Goal: Information Seeking & Learning: Learn about a topic

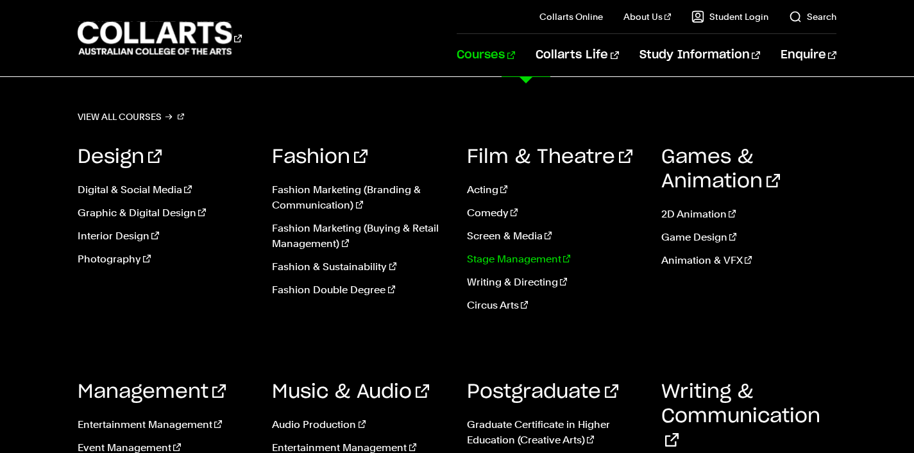
scroll to position [150, 0]
click at [133, 441] on link "Event Management" at bounding box center [165, 447] width 175 height 15
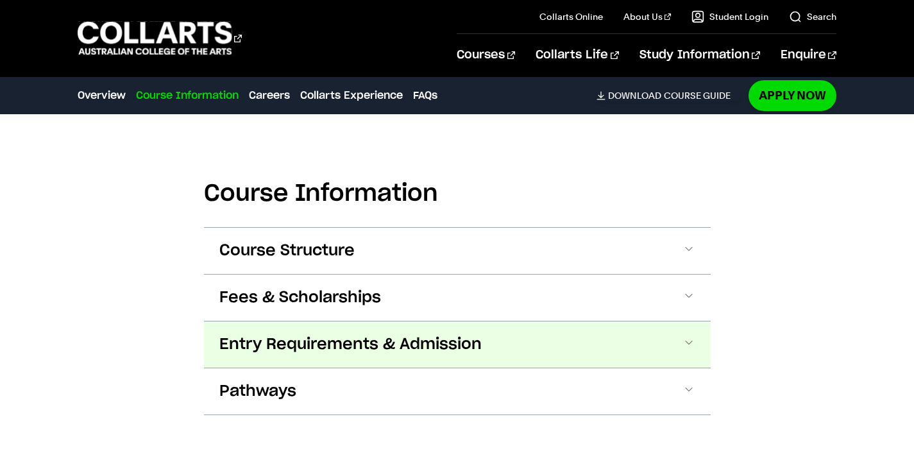
scroll to position [1310, 0]
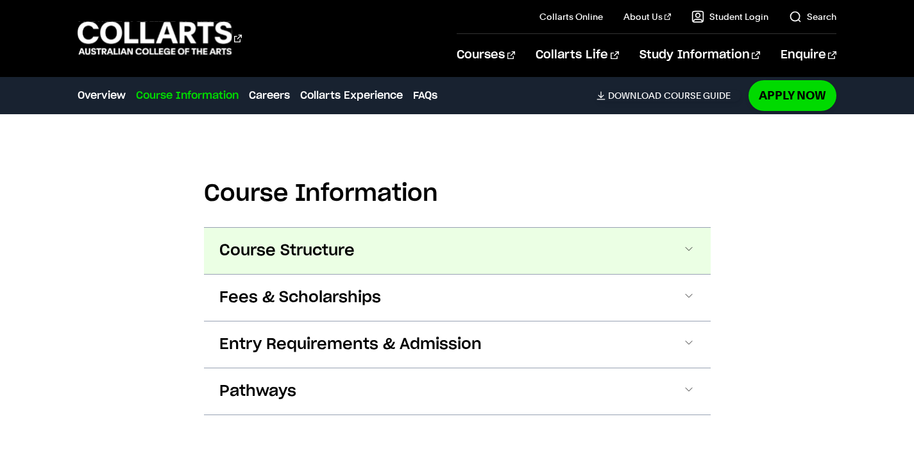
click at [499, 254] on button "Course Structure" at bounding box center [457, 251] width 507 height 46
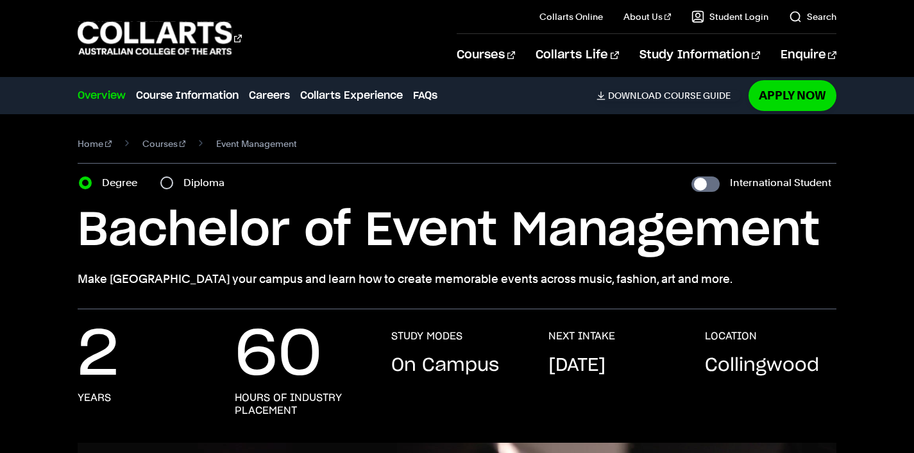
scroll to position [0, 0]
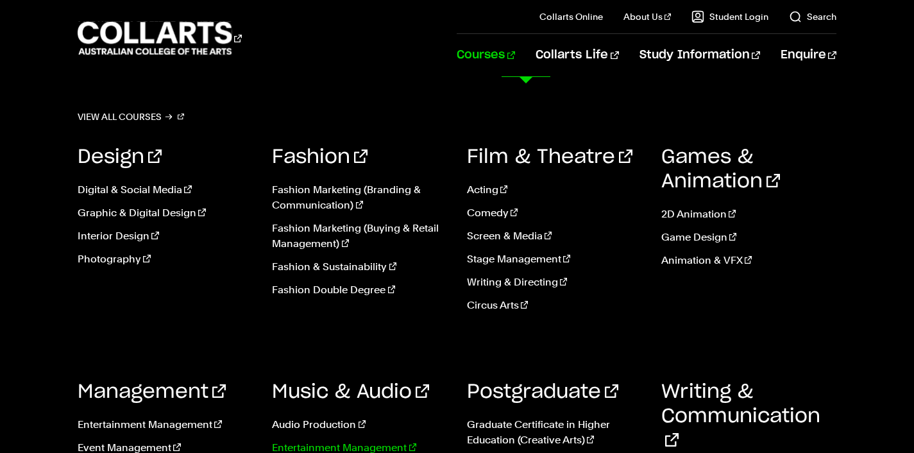
click at [370, 442] on link "Entertainment Management" at bounding box center [359, 447] width 175 height 15
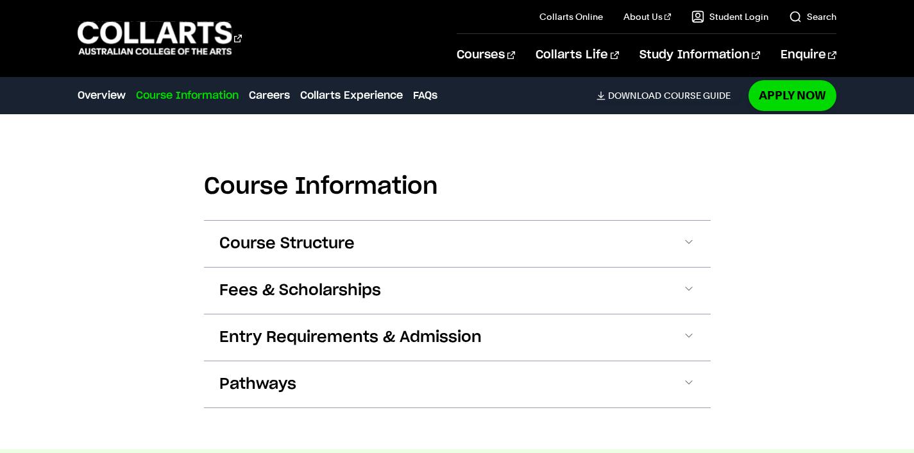
scroll to position [1854, 0]
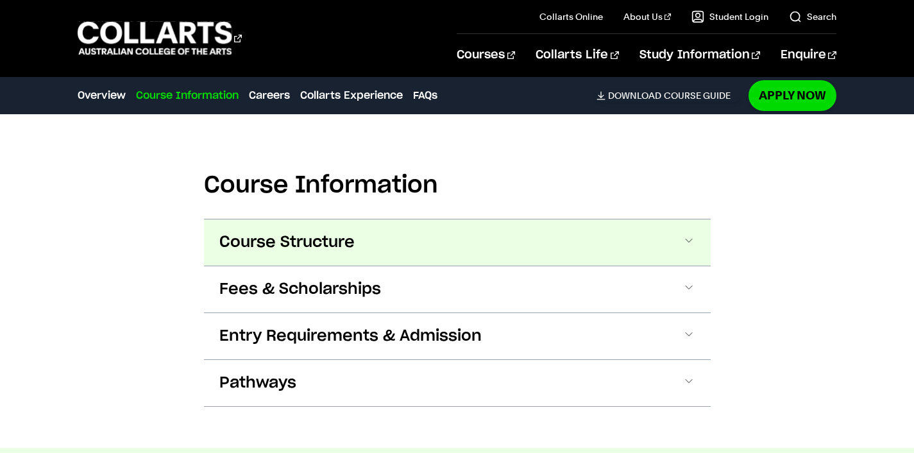
click at [597, 219] on button "Course Structure" at bounding box center [457, 242] width 507 height 46
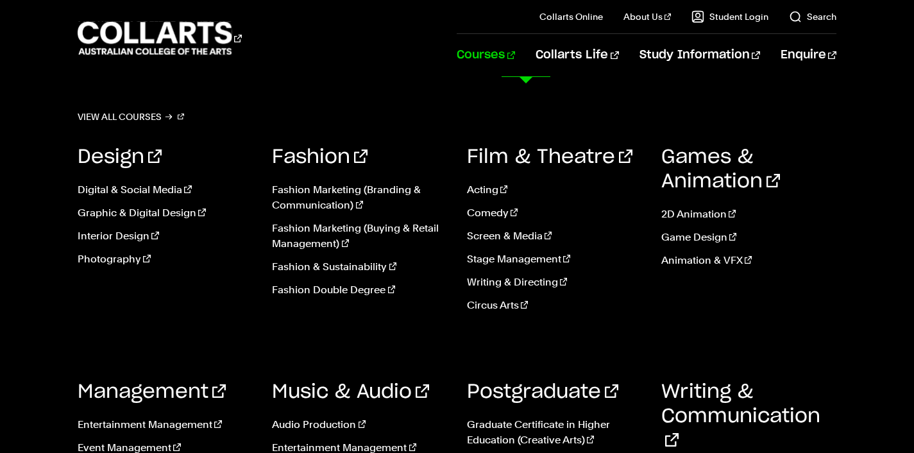
scroll to position [2875, 0]
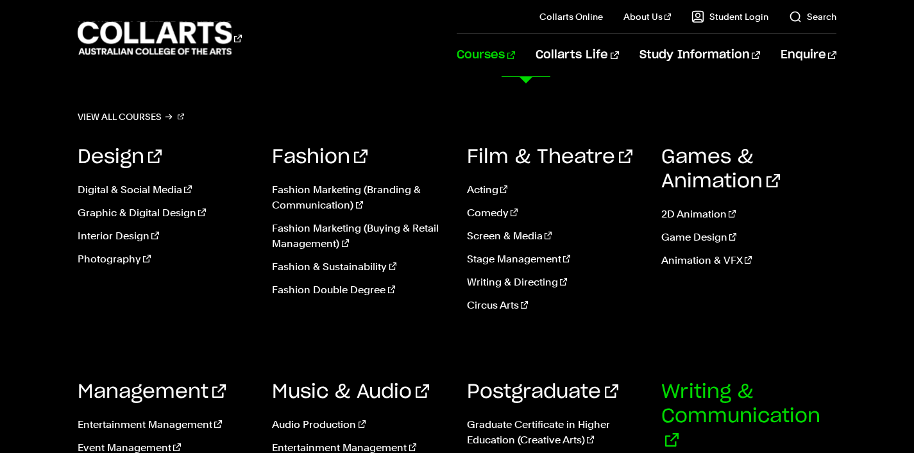
click at [728, 411] on link "Writing & Communication" at bounding box center [741, 416] width 159 height 68
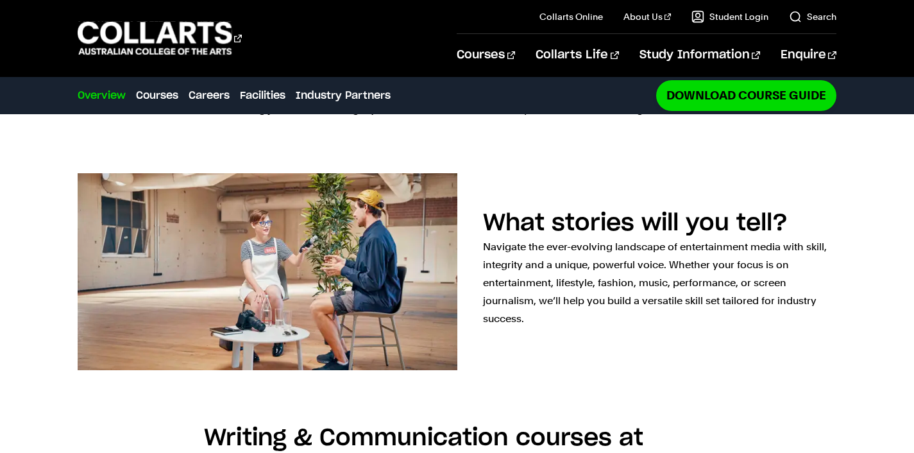
scroll to position [499, 0]
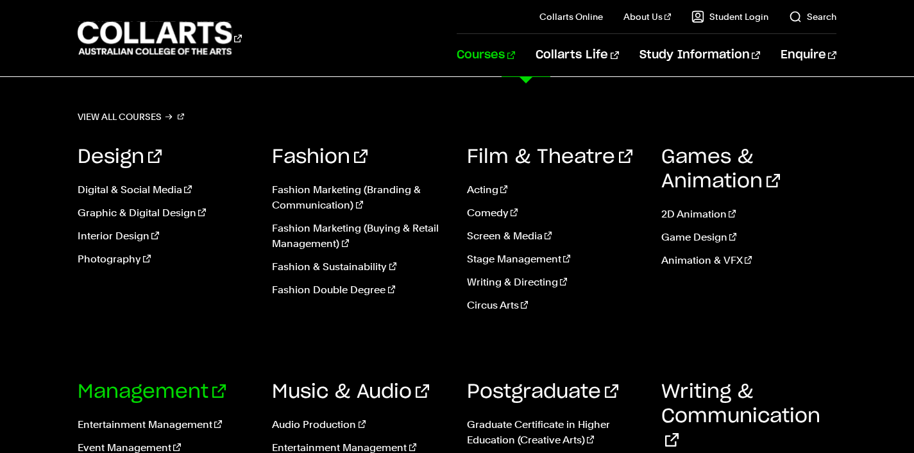
click at [155, 386] on link "Management" at bounding box center [152, 391] width 148 height 19
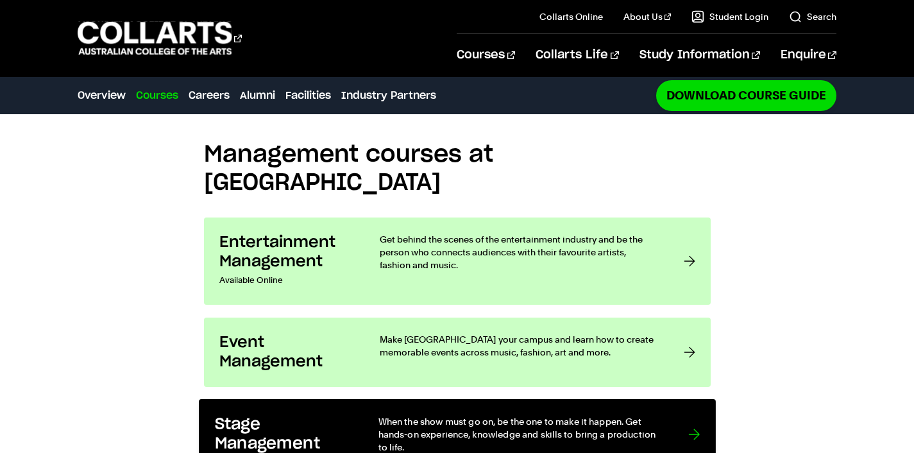
scroll to position [991, 0]
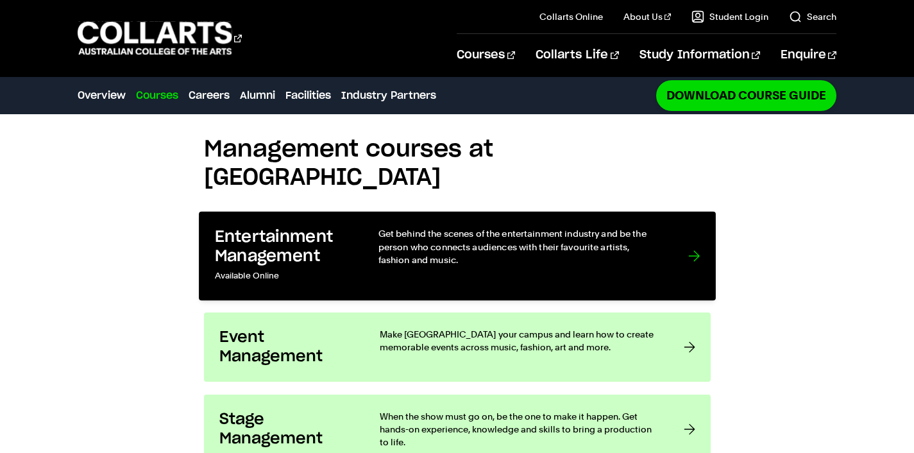
click at [428, 228] on p "Get behind the scenes of the entertainment industry and be the person who conne…" at bounding box center [520, 247] width 284 height 39
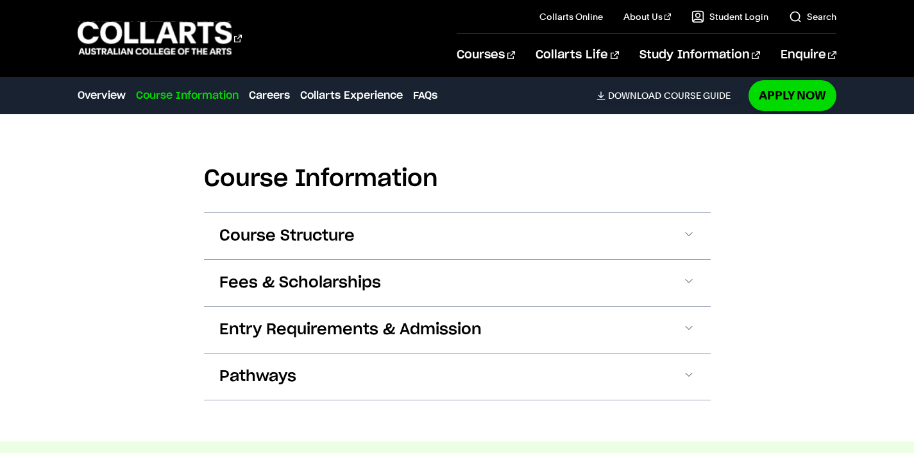
scroll to position [1898, 0]
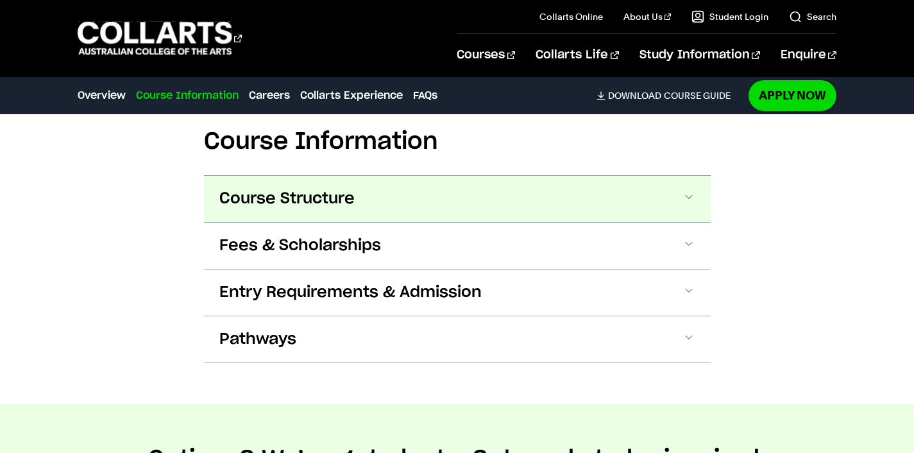
click at [611, 176] on button "Course Structure" at bounding box center [457, 199] width 507 height 46
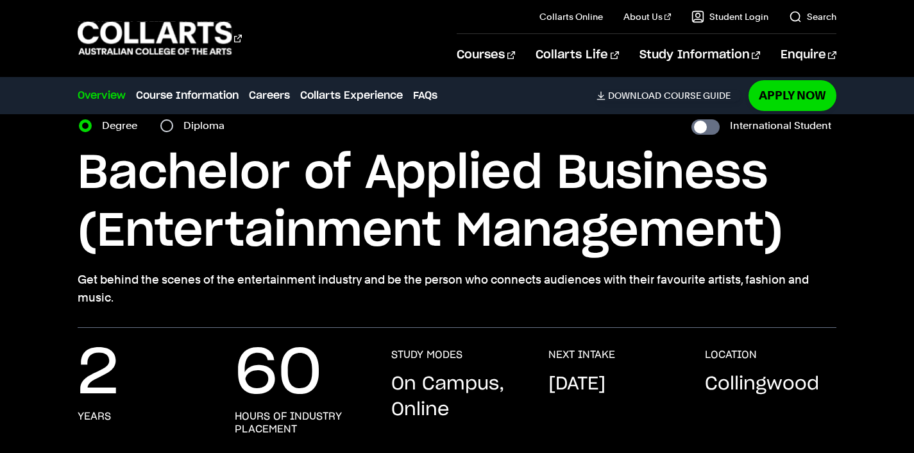
scroll to position [58, 0]
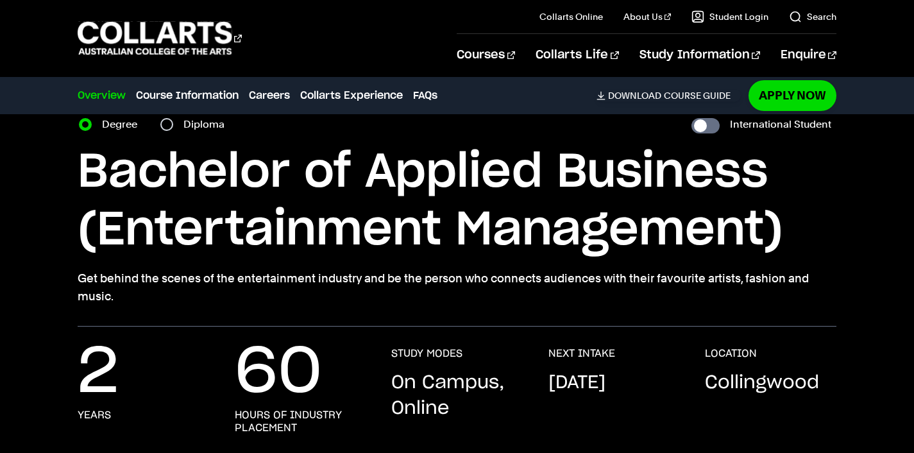
click at [171, 130] on div "Diploma" at bounding box center [196, 124] width 72 height 18
click at [169, 126] on input "Diploma" at bounding box center [166, 124] width 13 height 13
radio input "true"
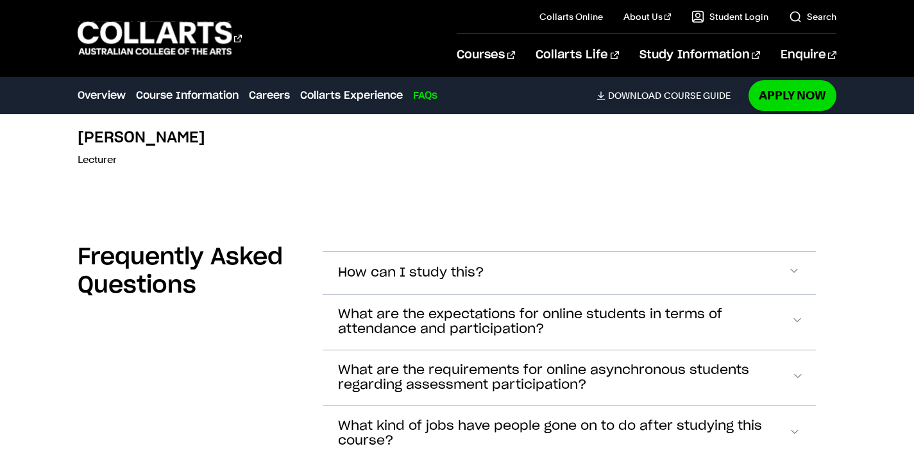
scroll to position [5194, 0]
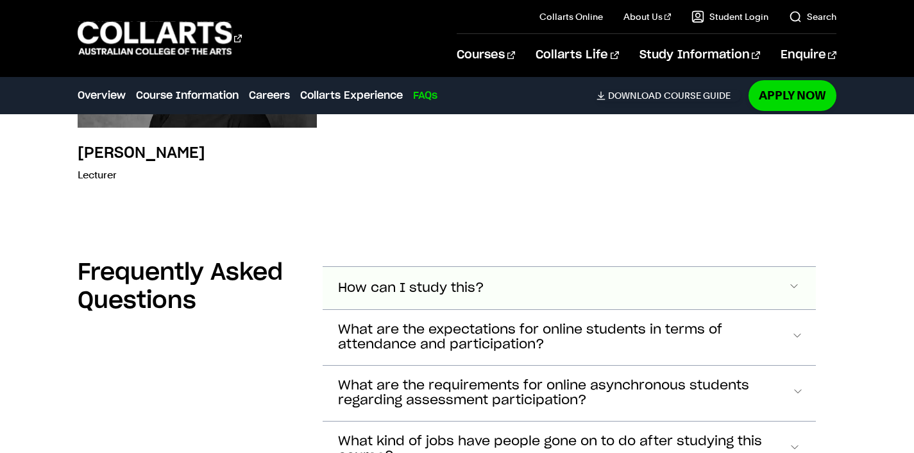
click at [758, 267] on button "How can I study this?" at bounding box center [569, 288] width 493 height 42
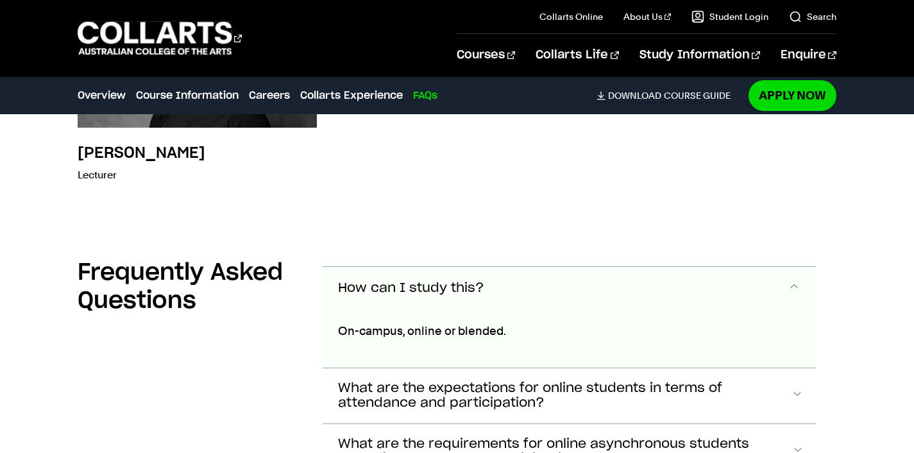
scroll to position [5291, 0]
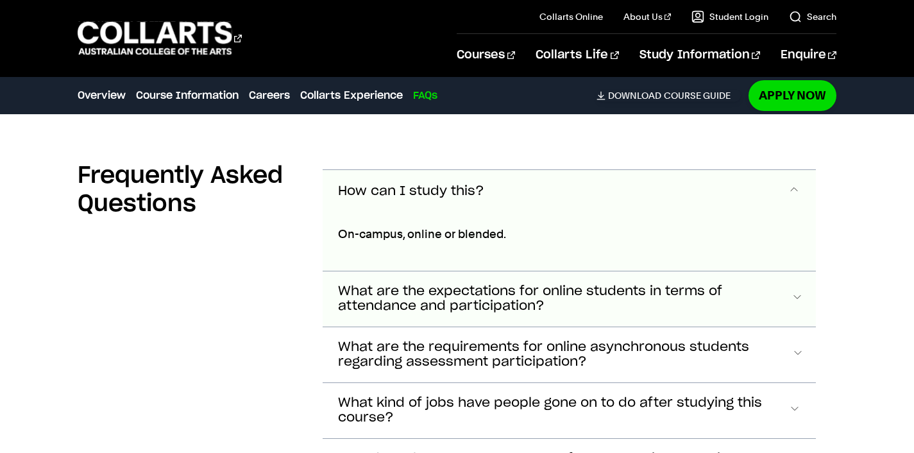
click at [484, 199] on span "What are the expectations for online students in terms of attendance and partic…" at bounding box center [411, 191] width 146 height 15
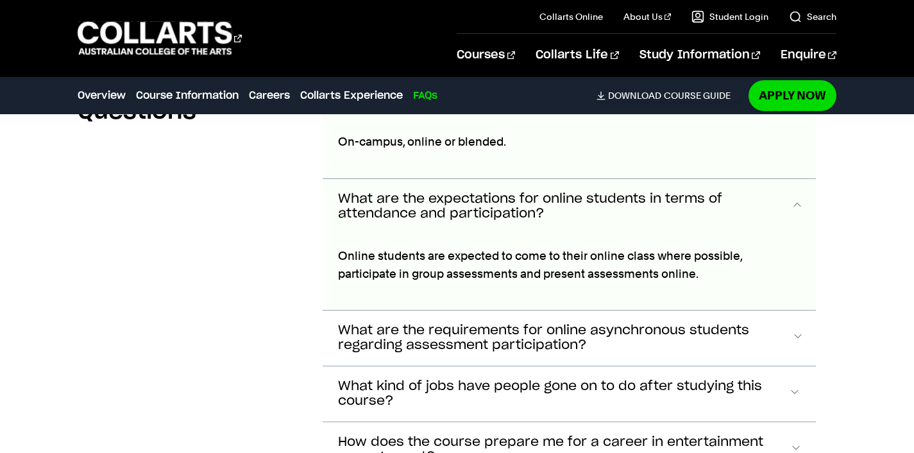
scroll to position [5392, 0]
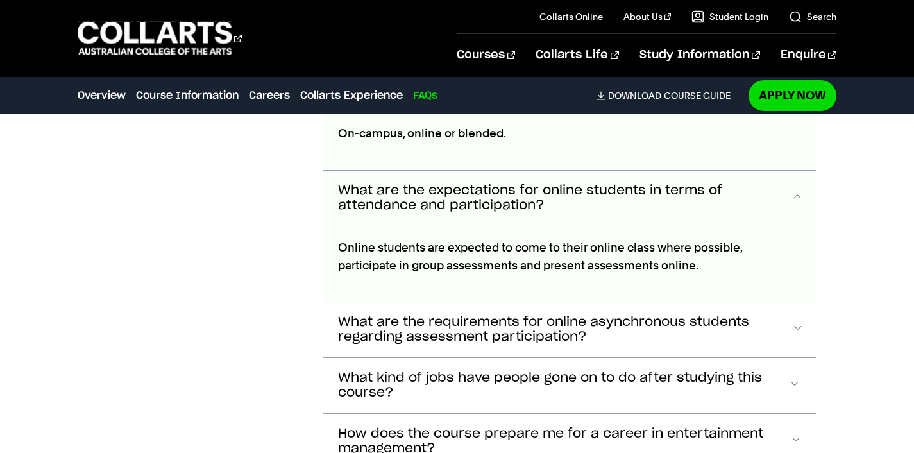
click at [762, 170] on div "Online students are expected to come to their online class where possible, part…" at bounding box center [569, 141] width 493 height 58
click at [484, 98] on span "What are the requirements for online asynchronous students regarding assessment…" at bounding box center [411, 90] width 146 height 15
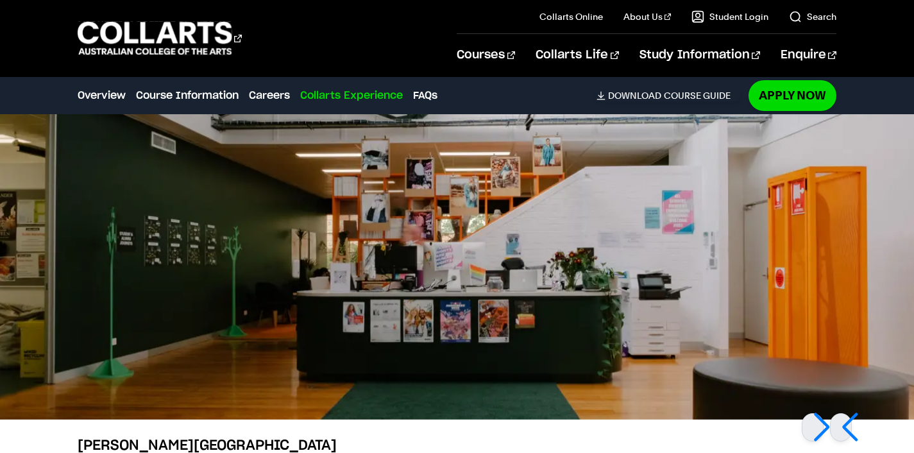
scroll to position [3752, 0]
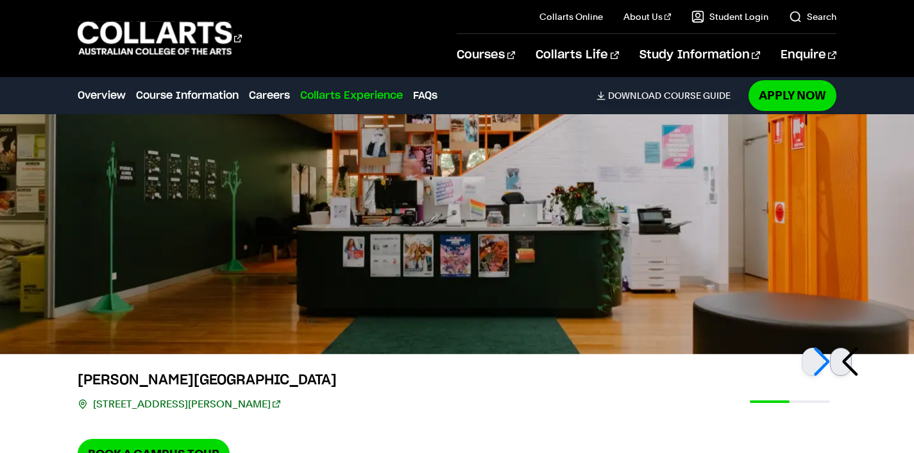
click at [844, 348] on div at bounding box center [841, 362] width 22 height 28
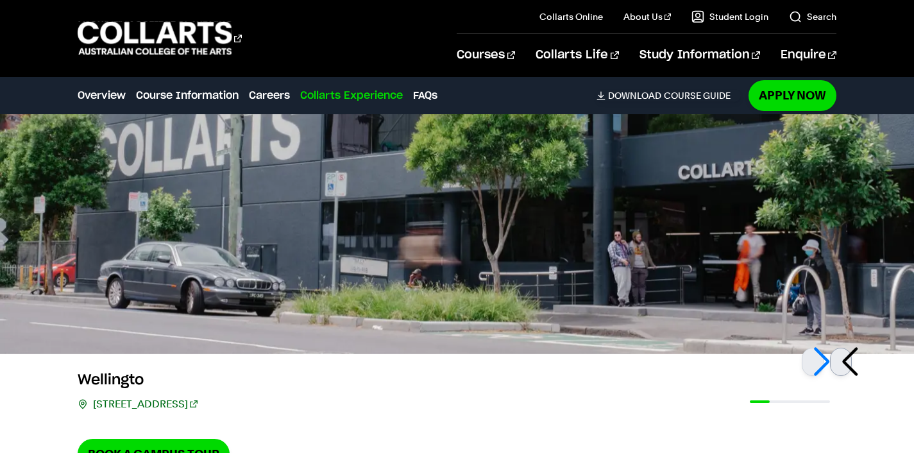
click at [844, 348] on div at bounding box center [841, 362] width 22 height 28
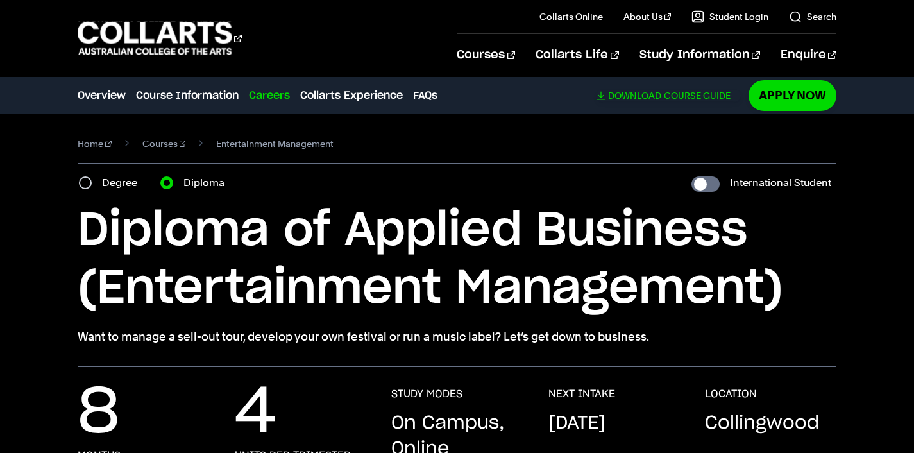
scroll to position [0, 0]
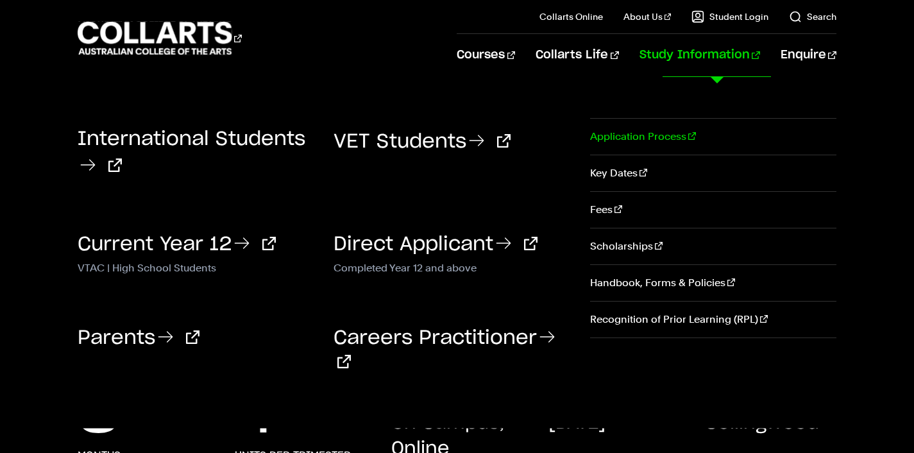
click at [660, 141] on link "Application Process" at bounding box center [713, 137] width 246 height 36
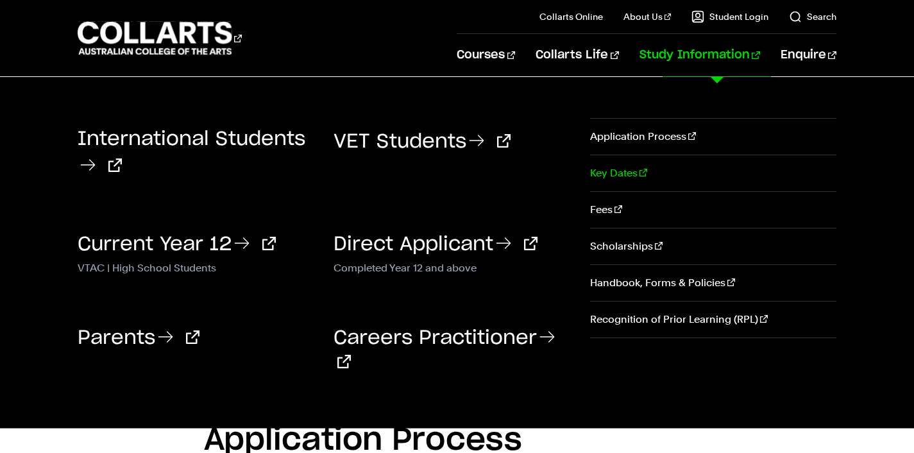
click at [642, 176] on link "Key Dates" at bounding box center [713, 173] width 246 height 36
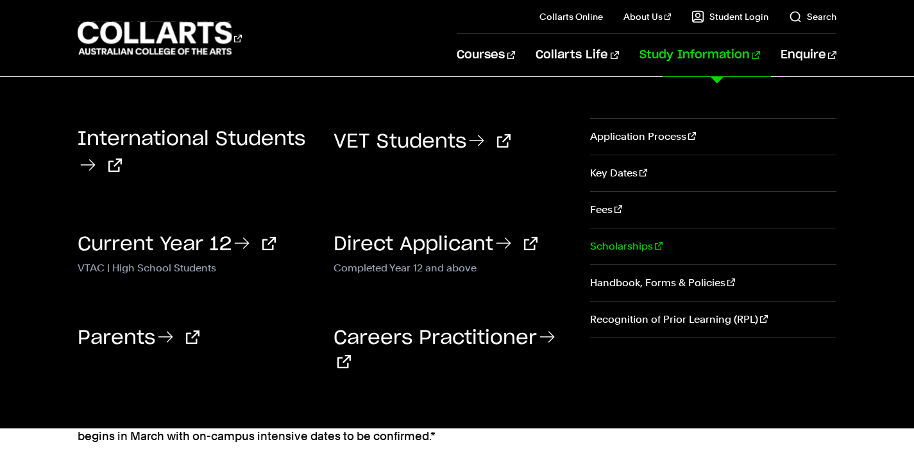
click at [631, 253] on link "Scholarships" at bounding box center [713, 246] width 246 height 36
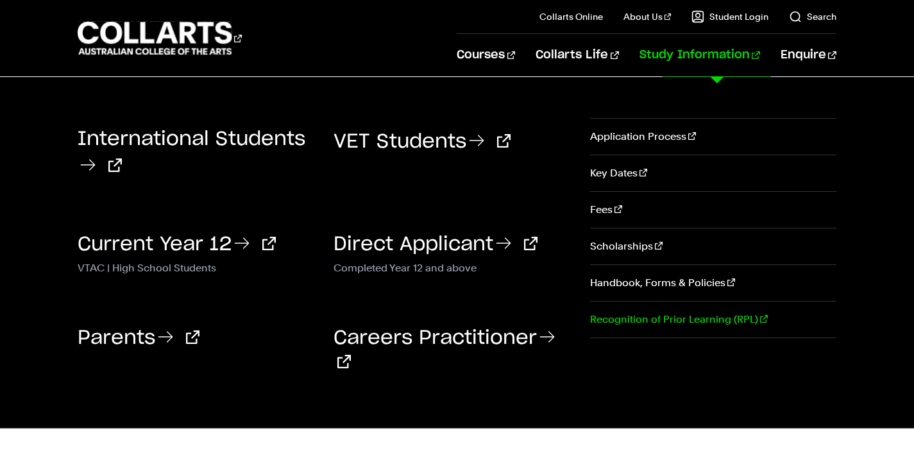
click at [658, 331] on link "Recognition of Prior Learning (RPL)" at bounding box center [713, 320] width 246 height 36
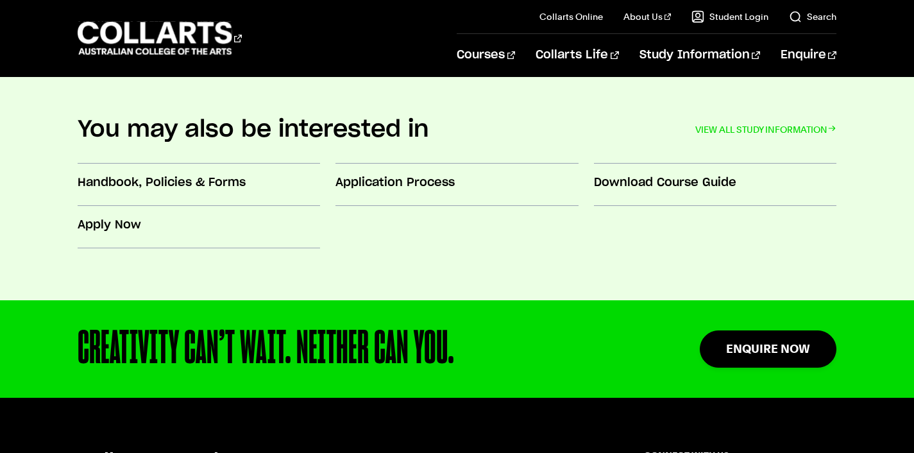
scroll to position [571, 0]
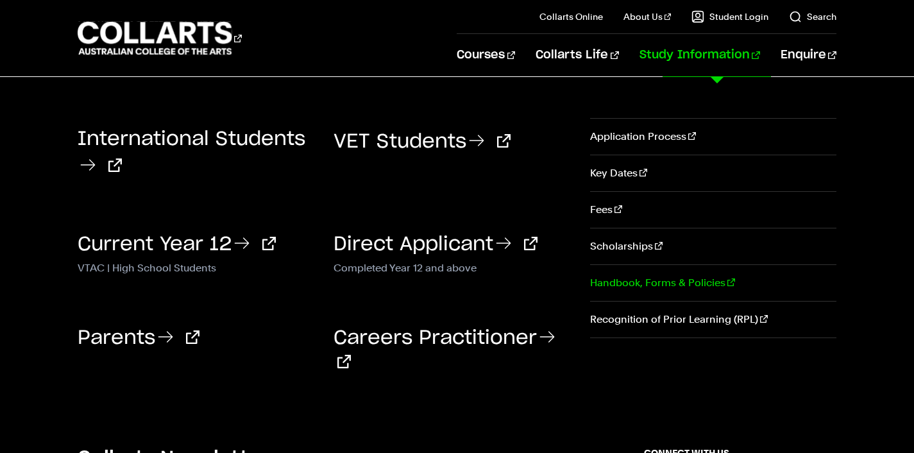
click at [620, 284] on link "Handbook, Forms & Policies" at bounding box center [713, 283] width 246 height 36
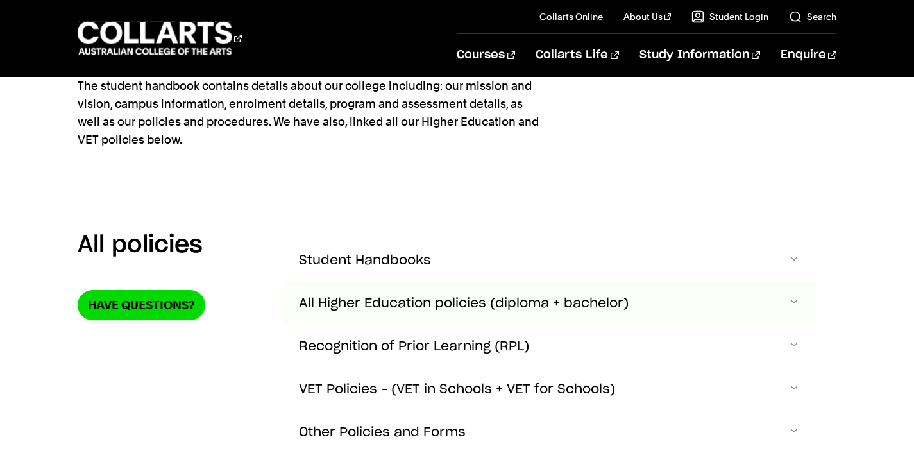
click at [431, 268] on span "All Higher Education policies (diploma + bachelor)" at bounding box center [365, 260] width 132 height 15
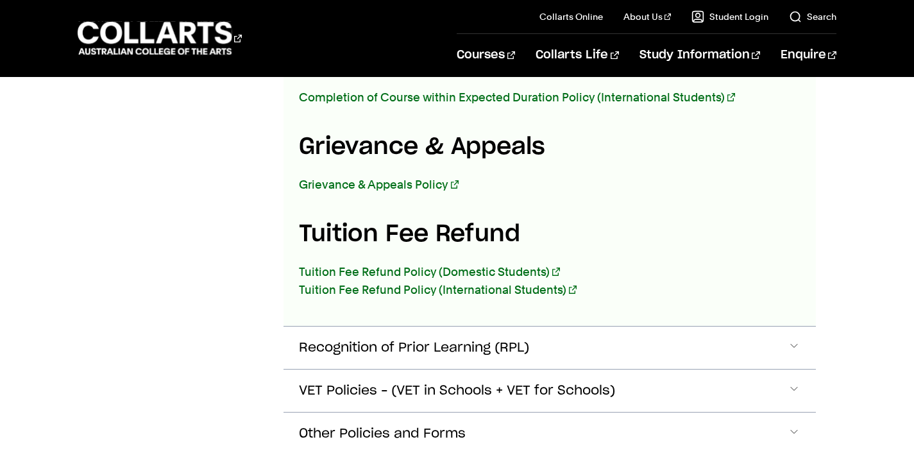
scroll to position [2158, 0]
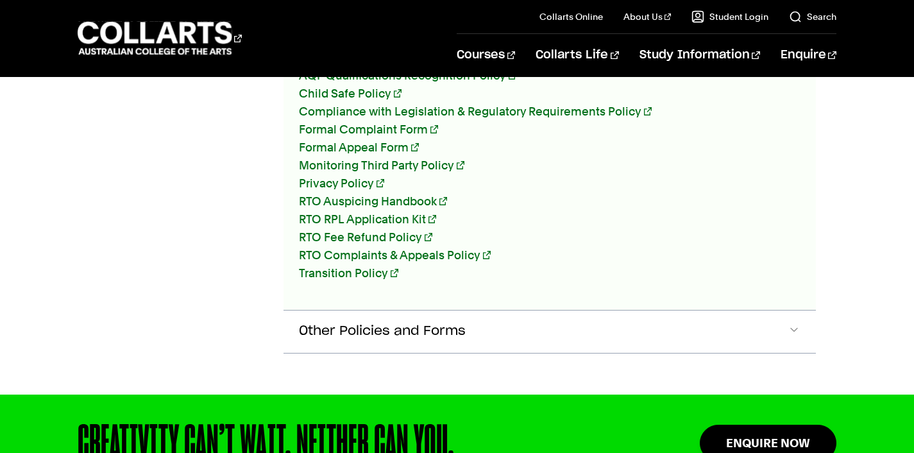
scroll to position [3109, 0]
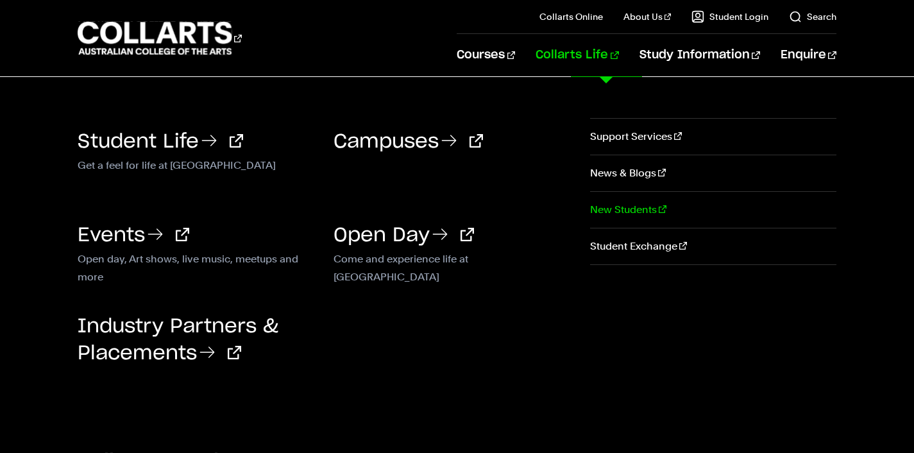
click at [611, 212] on link "New Students" at bounding box center [713, 210] width 246 height 36
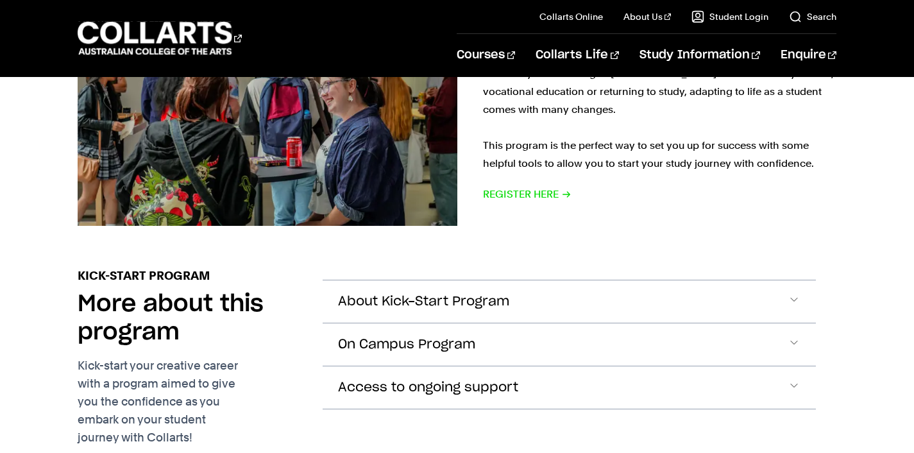
scroll to position [352, 0]
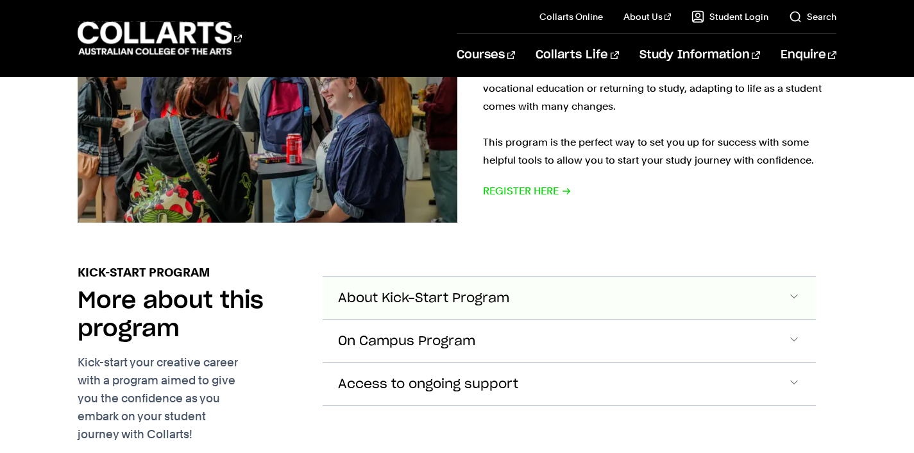
click at [565, 294] on button "About Kick-Start Program" at bounding box center [569, 298] width 493 height 42
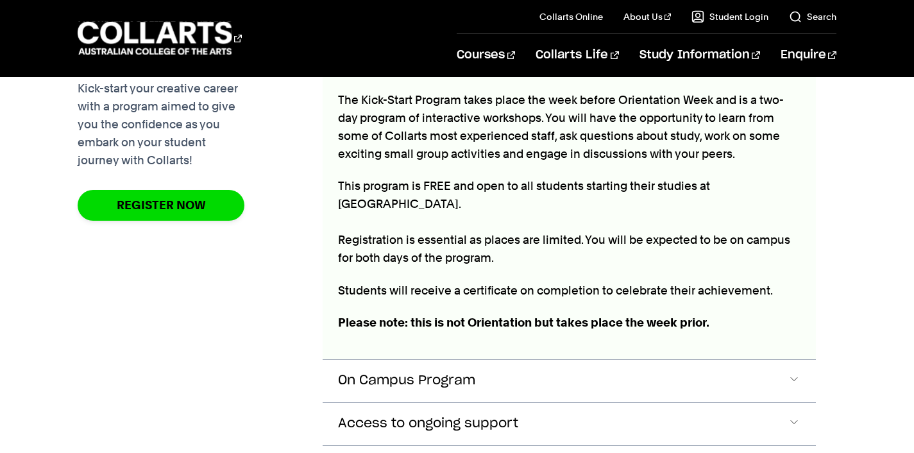
scroll to position [628, 0]
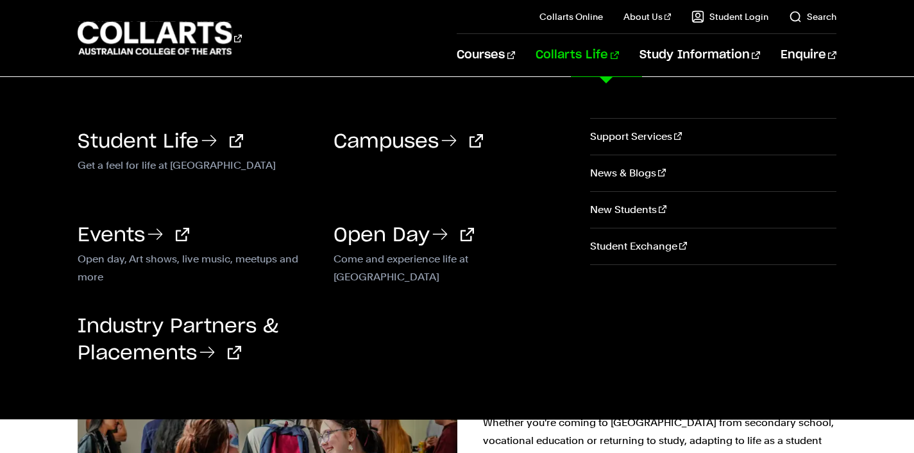
scroll to position [0, 0]
click at [397, 144] on link "Campuses" at bounding box center [409, 141] width 150 height 19
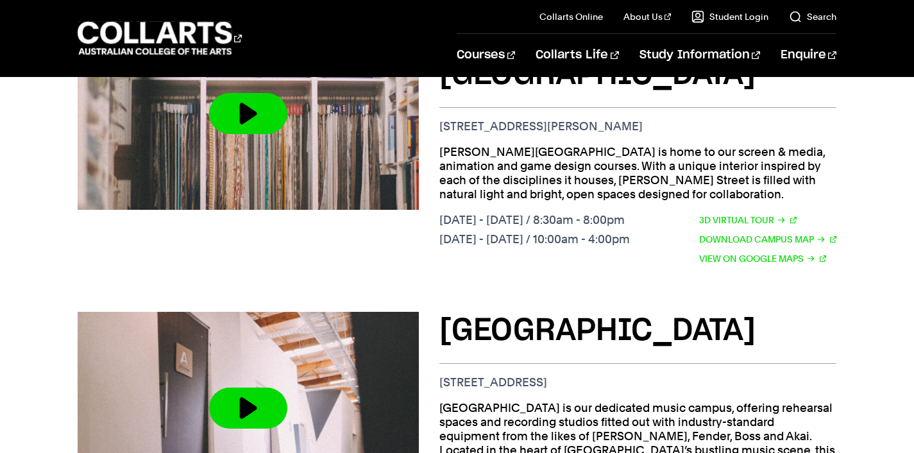
scroll to position [1242, 0]
